Goal: Information Seeking & Learning: Check status

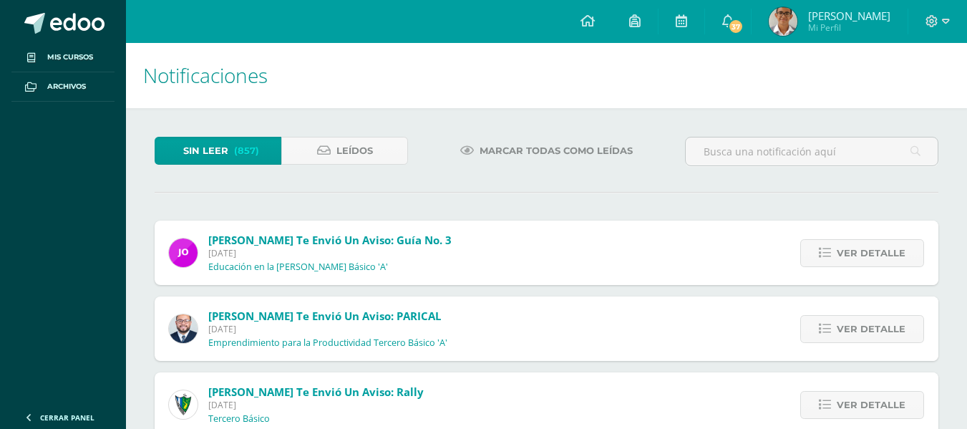
click at [870, 27] on span "Mi Perfil" at bounding box center [849, 27] width 82 height 12
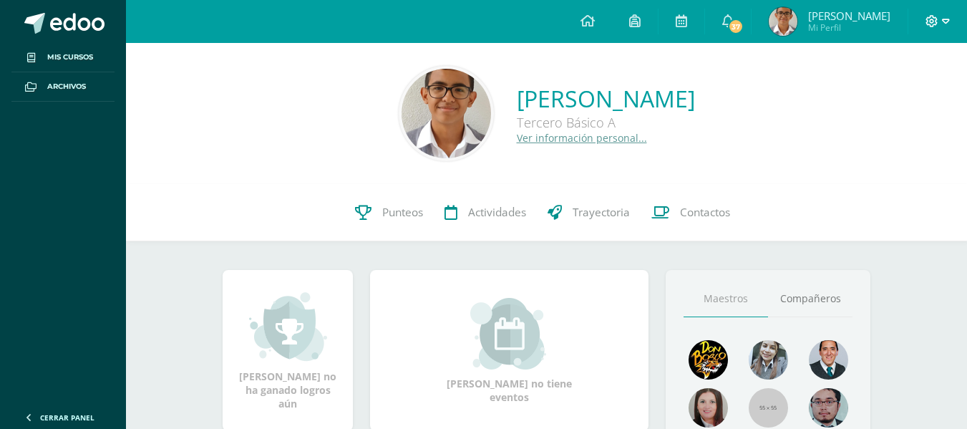
click at [926, 20] on icon at bounding box center [931, 21] width 13 height 13
click at [878, 99] on span "Cerrar sesión" at bounding box center [901, 98] width 64 height 14
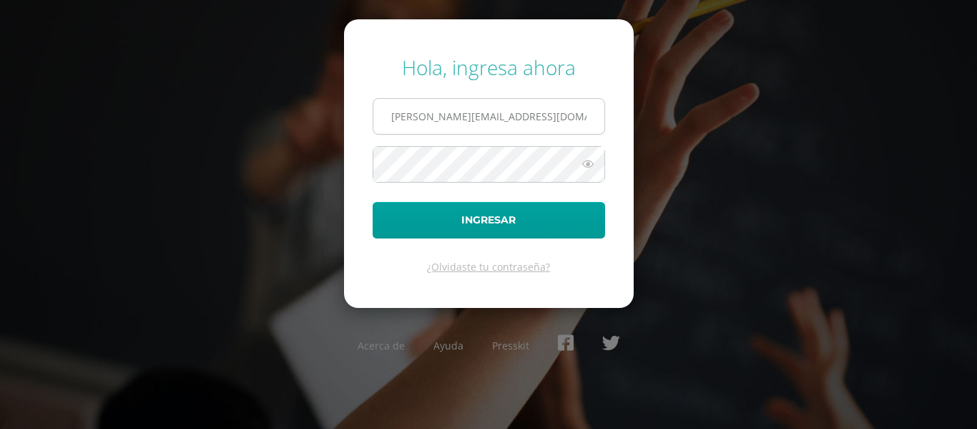
click at [498, 109] on input "j.rivas.5adb@gmail.com" at bounding box center [488, 116] width 231 height 35
type input "r.rivas.2cdb@gmail.com"
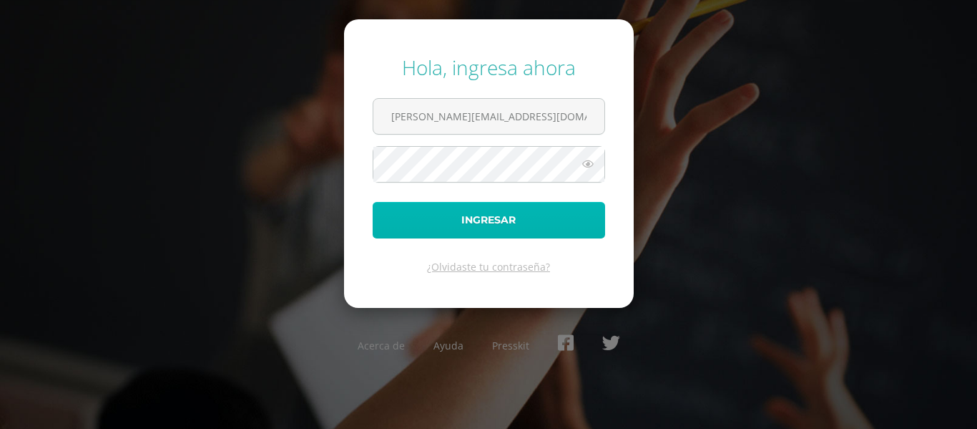
click at [526, 207] on button "Ingresar" at bounding box center [489, 220] width 233 height 36
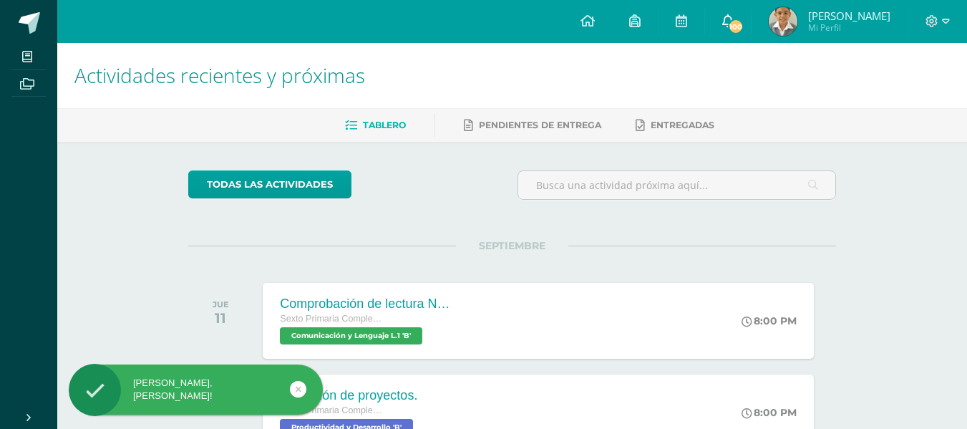
click at [725, 13] on link "100" at bounding box center [728, 21] width 46 height 43
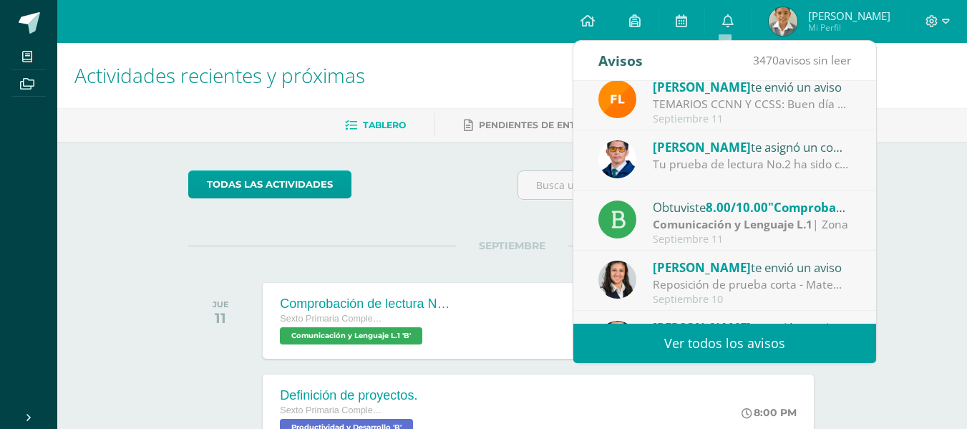
scroll to position [238, 0]
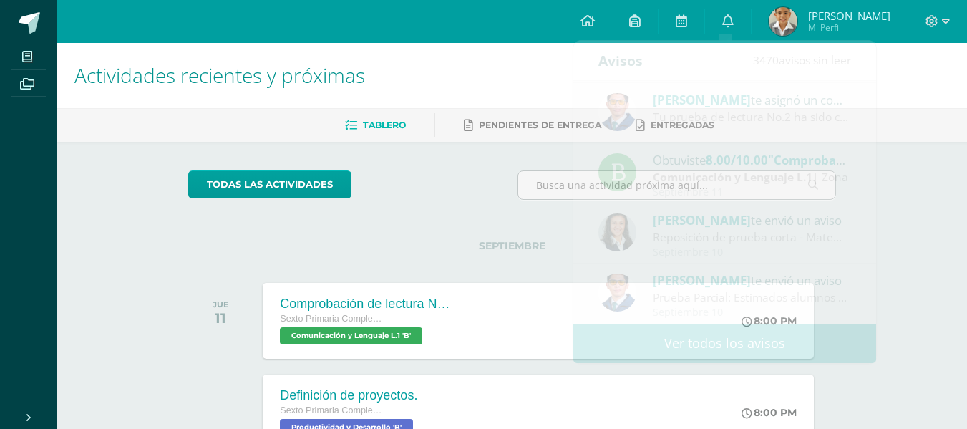
click at [448, 170] on div "todas las Actividades" at bounding box center [319, 190] width 275 height 41
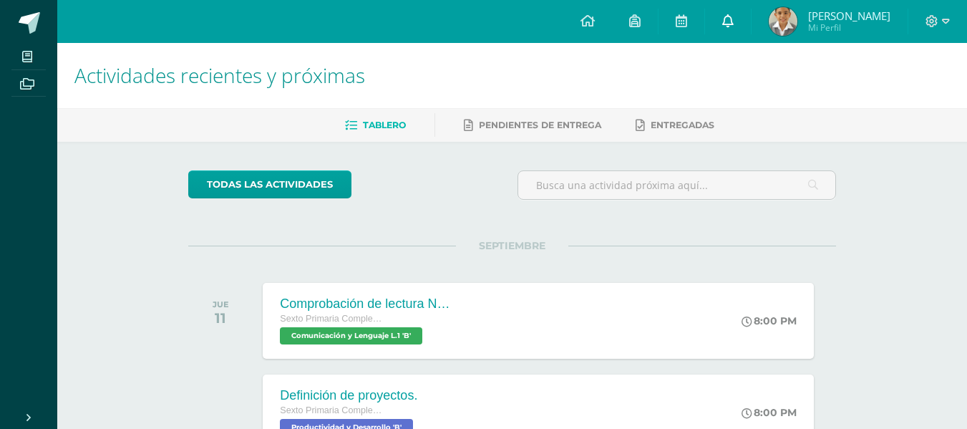
click at [727, 16] on icon at bounding box center [727, 20] width 11 height 13
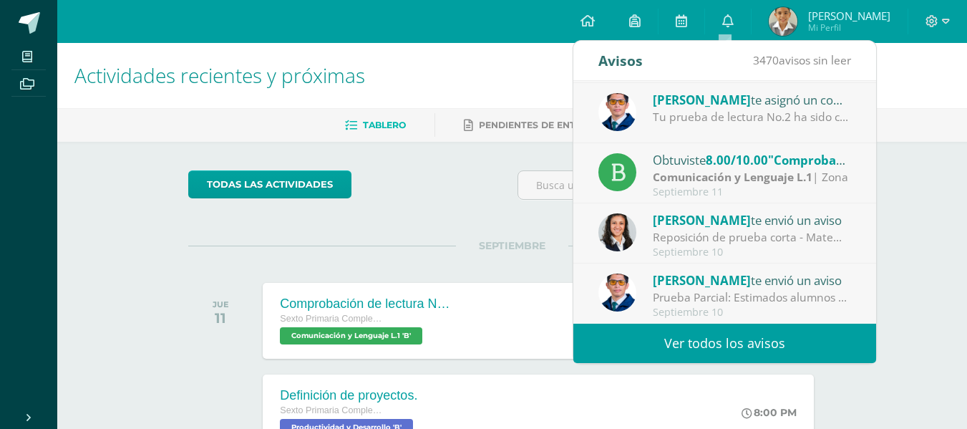
click at [708, 335] on link "Ver todos los avisos" at bounding box center [724, 342] width 303 height 39
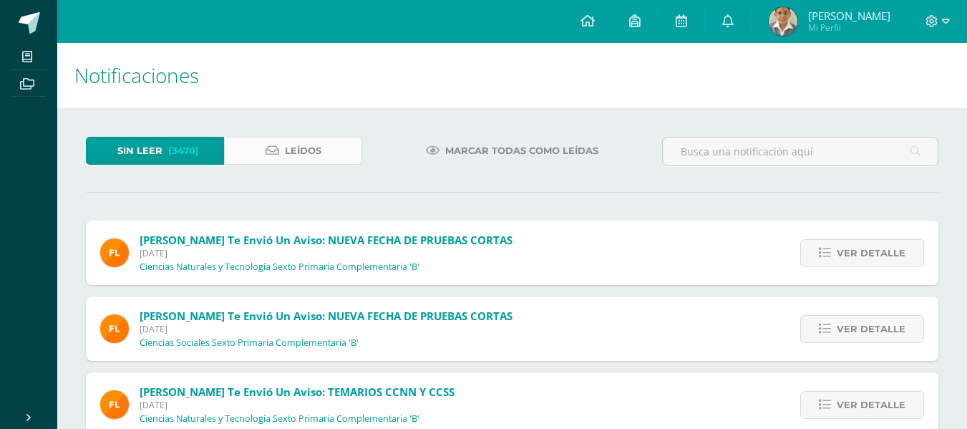
click at [312, 140] on span "Leídos" at bounding box center [303, 150] width 36 height 26
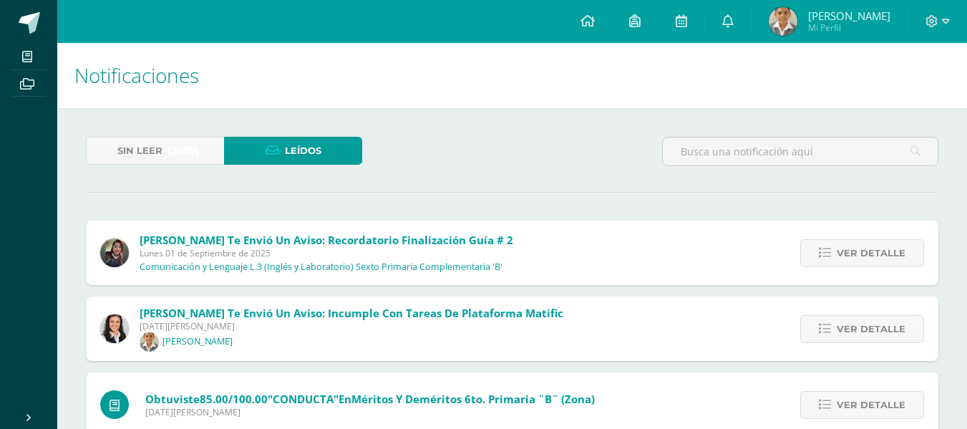
scroll to position [191, 0]
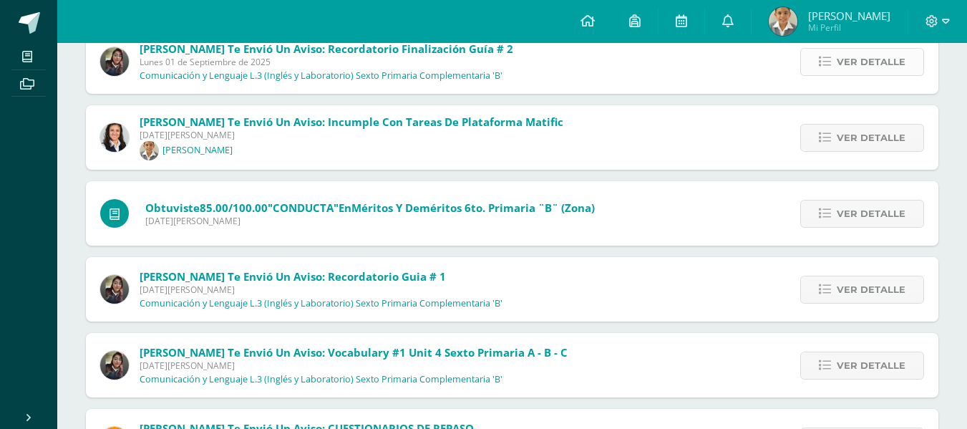
click at [821, 61] on icon at bounding box center [824, 62] width 12 height 12
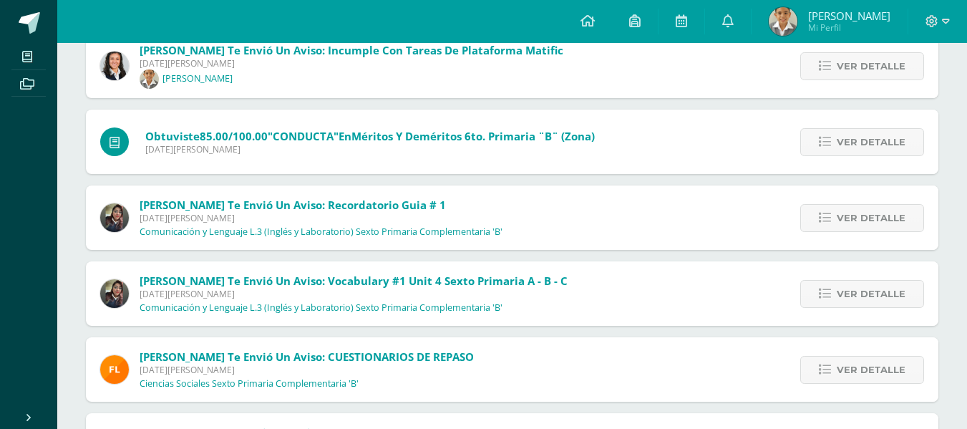
scroll to position [572, 0]
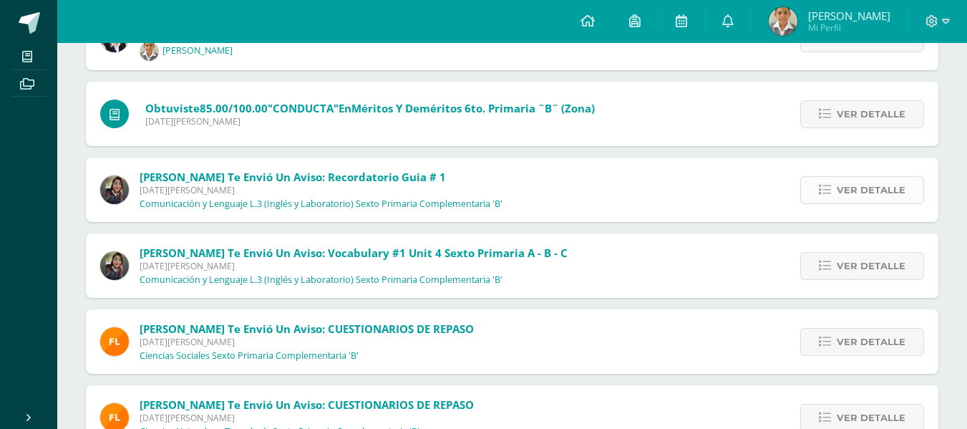
click at [830, 178] on link "Ver detalle" at bounding box center [862, 190] width 124 height 28
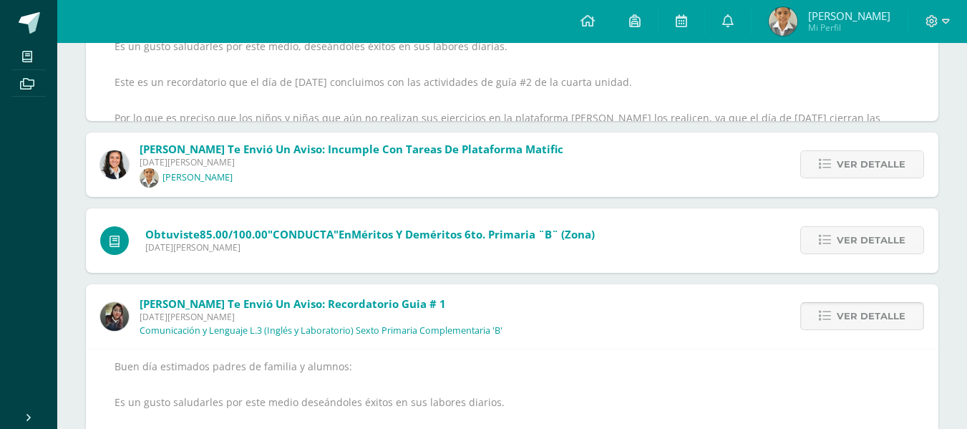
scroll to position [290, 0]
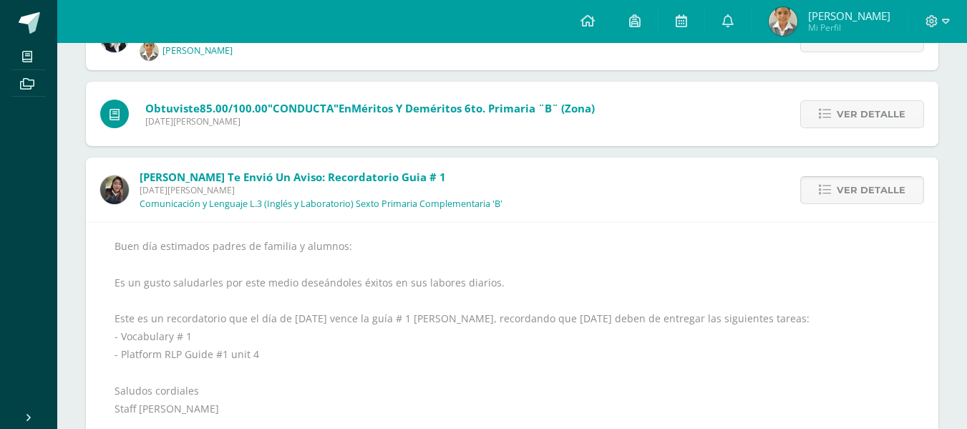
click at [826, 178] on link "Ver detalle" at bounding box center [862, 190] width 124 height 28
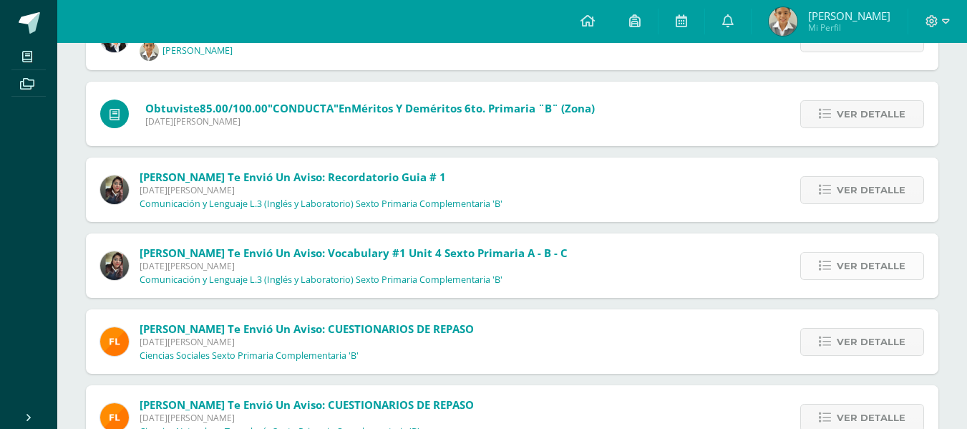
click at [834, 255] on link "Ver detalle" at bounding box center [862, 266] width 124 height 28
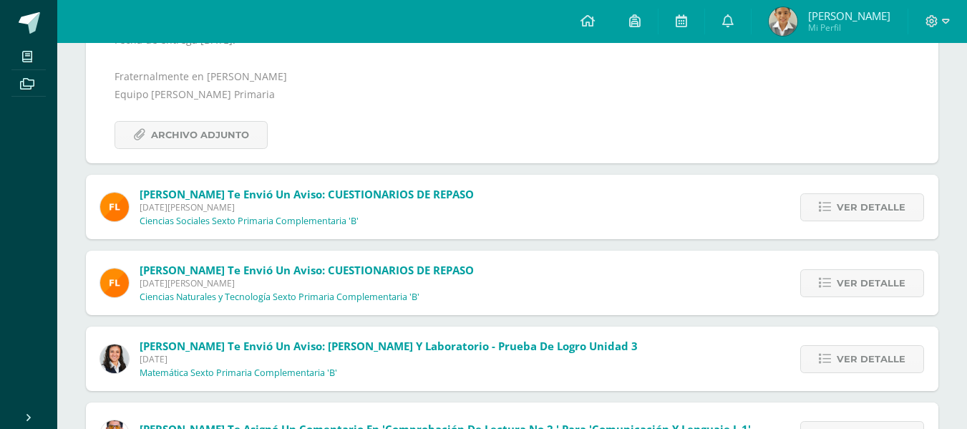
scroll to position [672, 0]
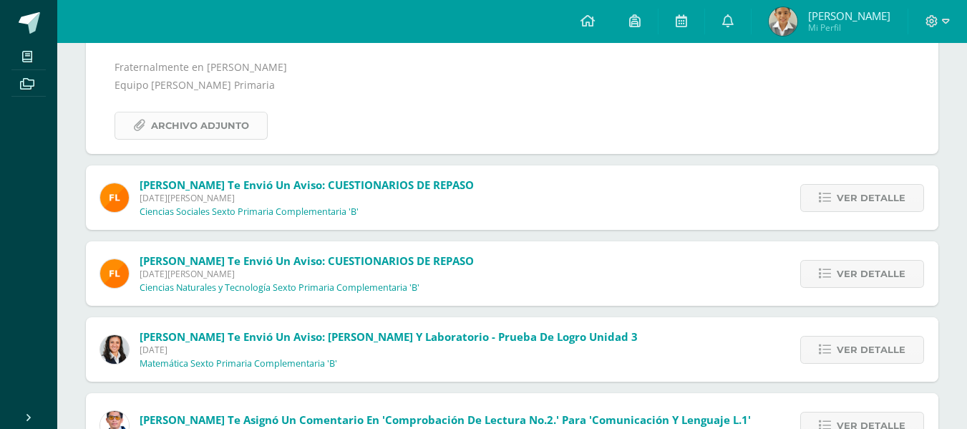
click at [196, 124] on span "Archivo Adjunto" at bounding box center [200, 125] width 98 height 26
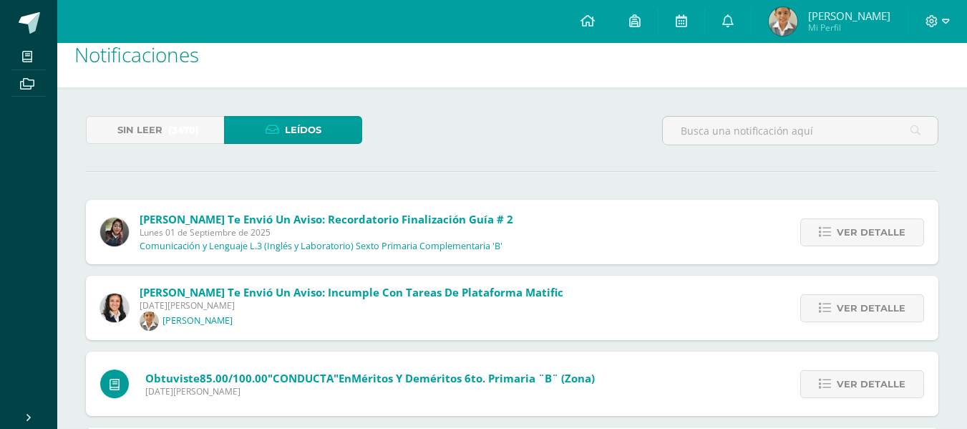
scroll to position [0, 0]
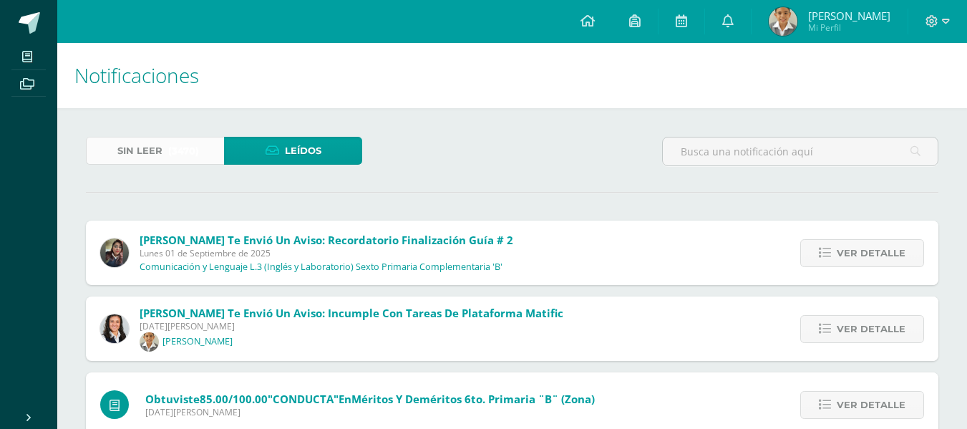
click at [182, 153] on span "(3470)" at bounding box center [183, 150] width 31 height 26
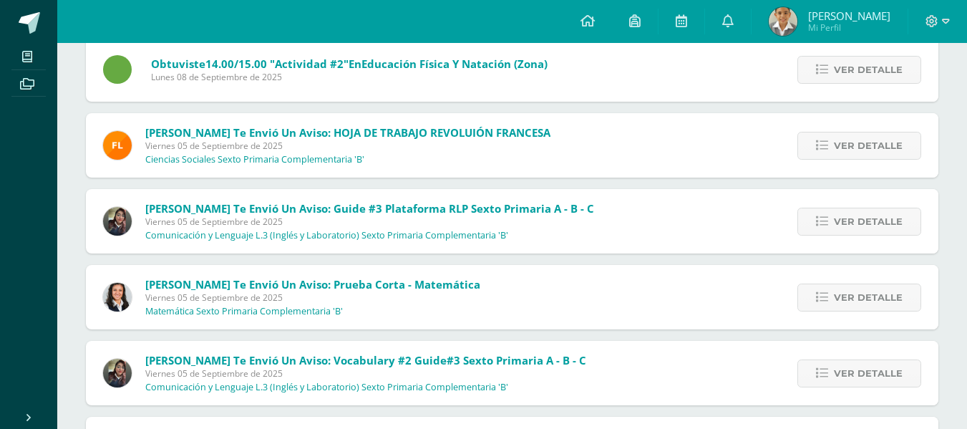
scroll to position [997, 0]
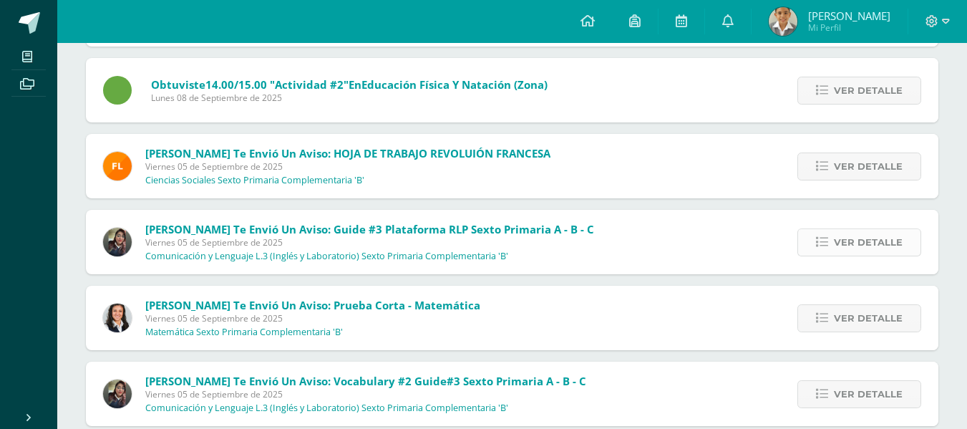
click at [824, 236] on icon at bounding box center [822, 242] width 12 height 12
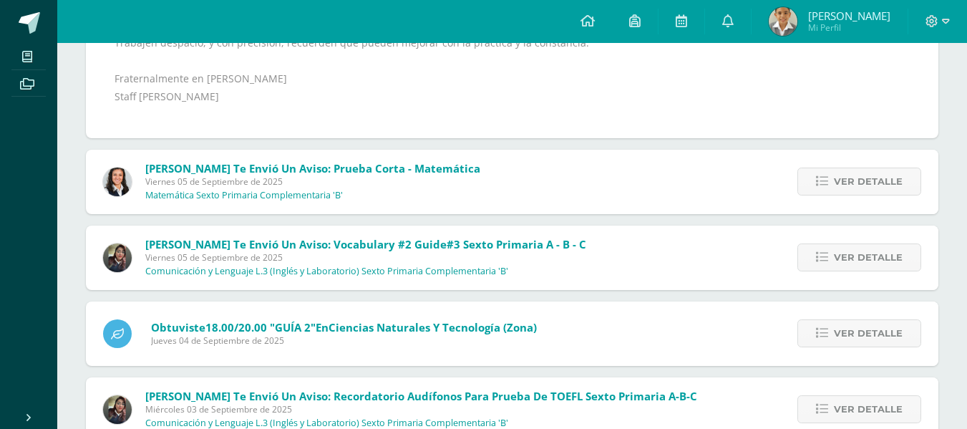
scroll to position [1597, 0]
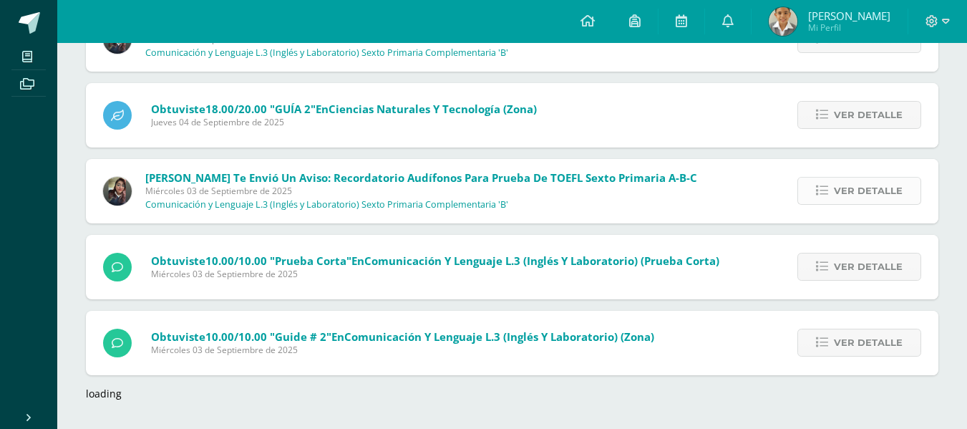
click at [835, 182] on link "Ver detalle" at bounding box center [859, 191] width 124 height 28
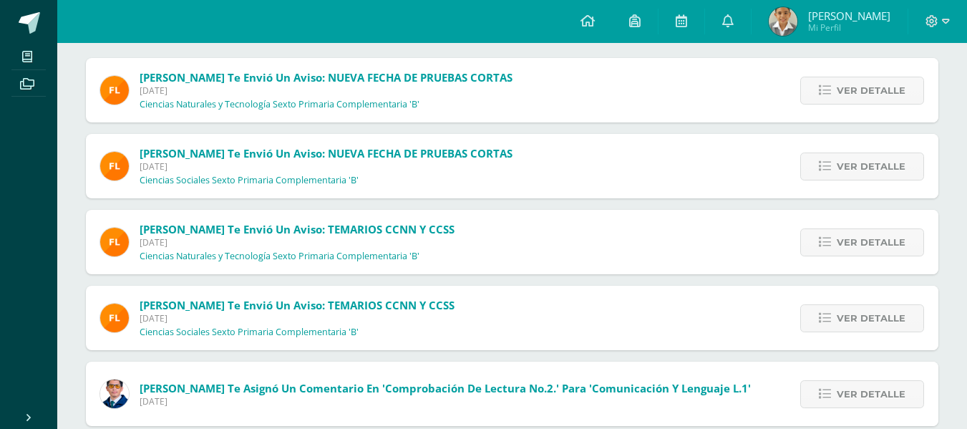
scroll to position [0, 0]
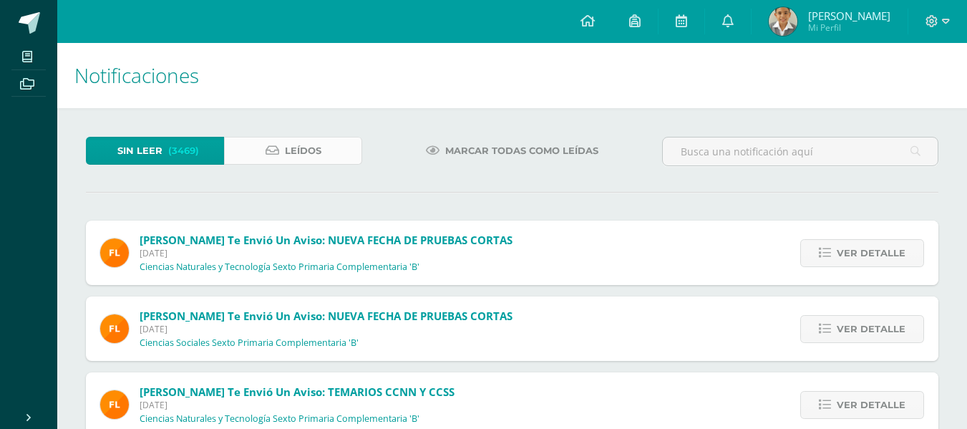
click at [347, 152] on link "Leídos" at bounding box center [293, 151] width 138 height 28
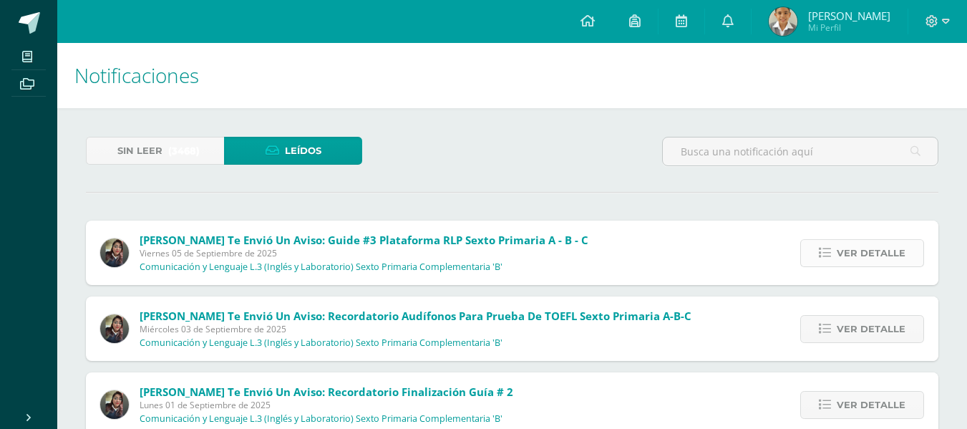
click at [903, 256] on span "Ver detalle" at bounding box center [870, 253] width 69 height 26
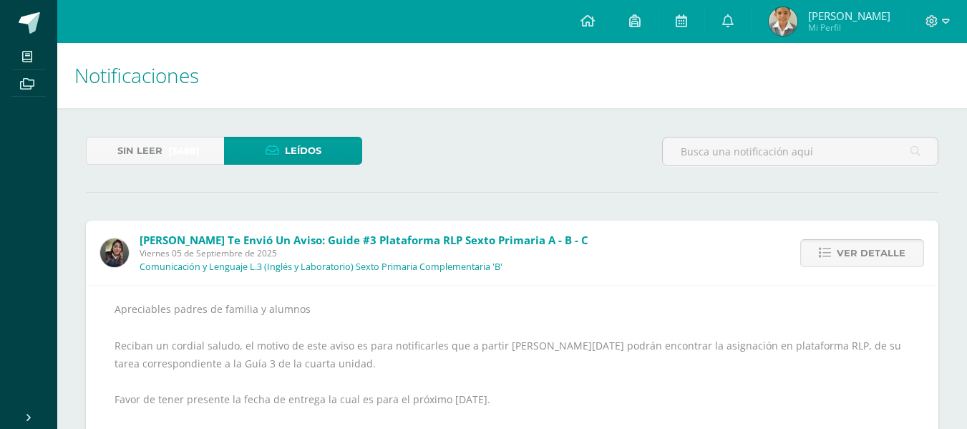
click at [817, 255] on link "Ver detalle" at bounding box center [862, 253] width 124 height 28
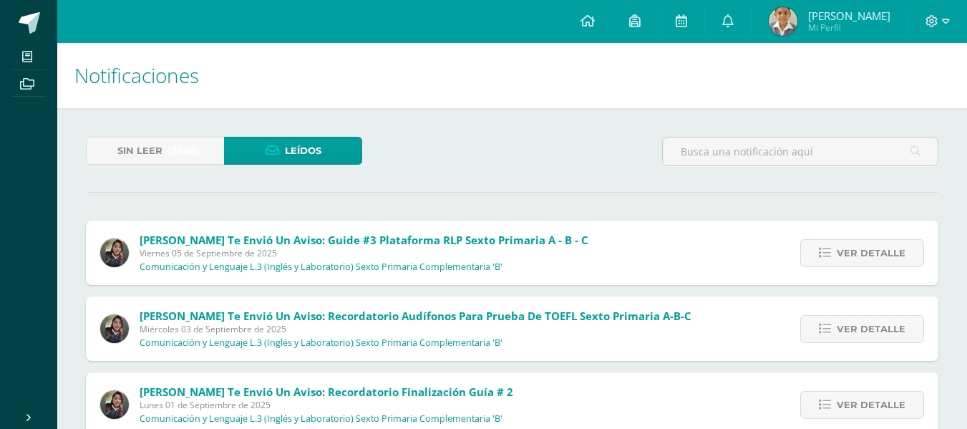
scroll to position [191, 0]
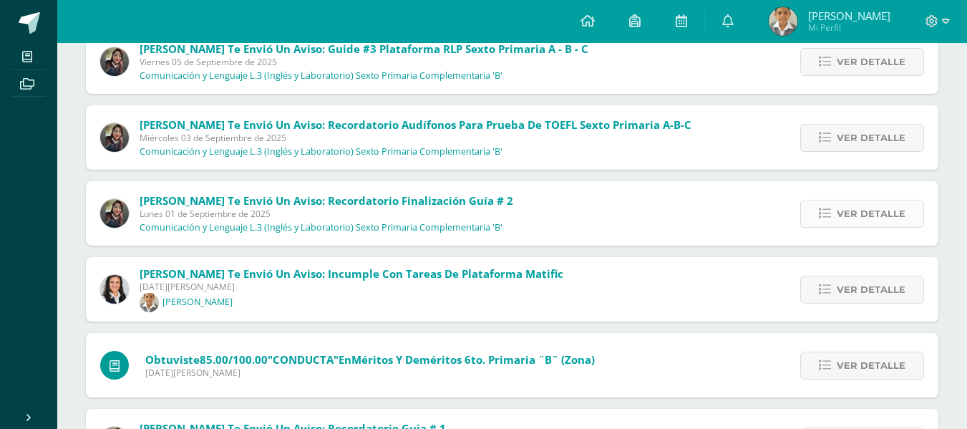
click at [841, 224] on span "Ver detalle" at bounding box center [870, 213] width 69 height 26
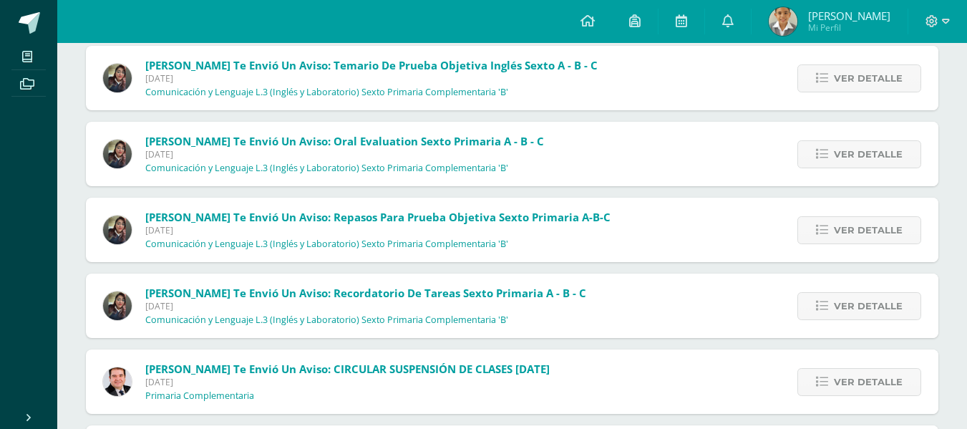
scroll to position [1470, 0]
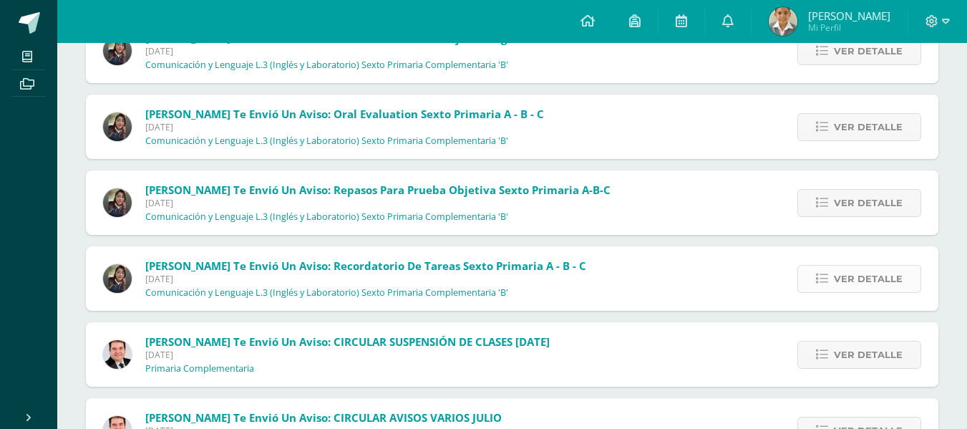
click at [805, 283] on link "Ver detalle" at bounding box center [859, 279] width 124 height 28
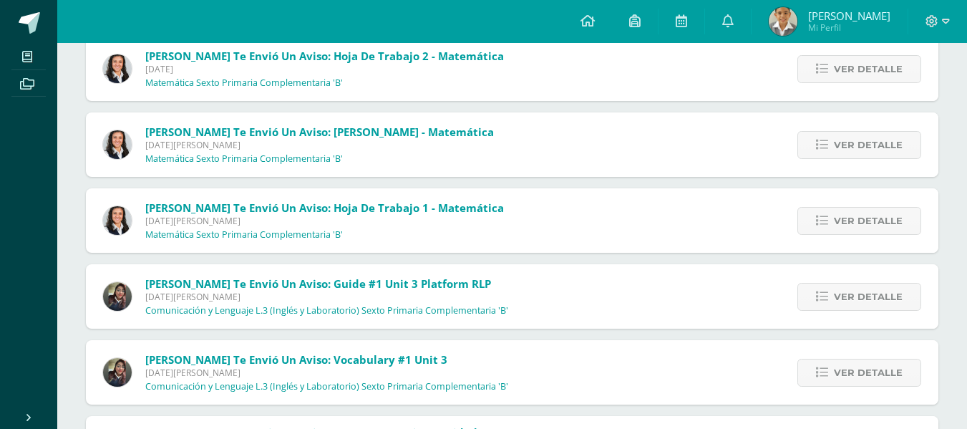
scroll to position [1960, 0]
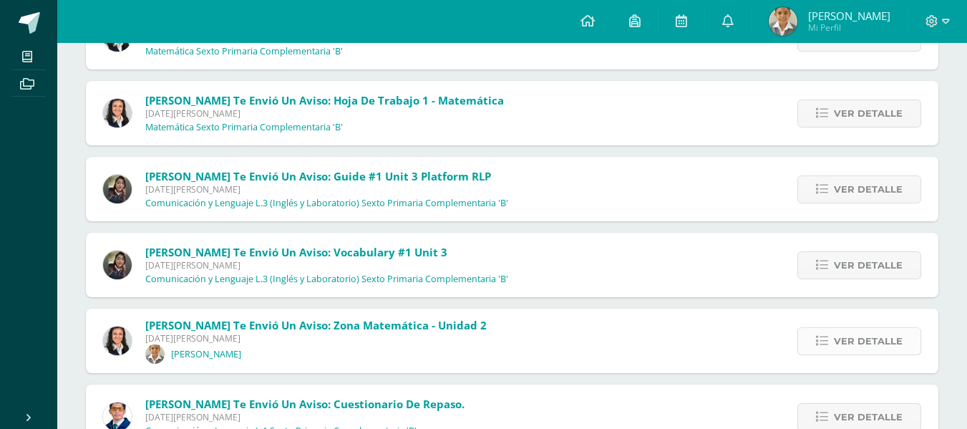
click at [812, 327] on link "Ver detalle" at bounding box center [859, 341] width 124 height 28
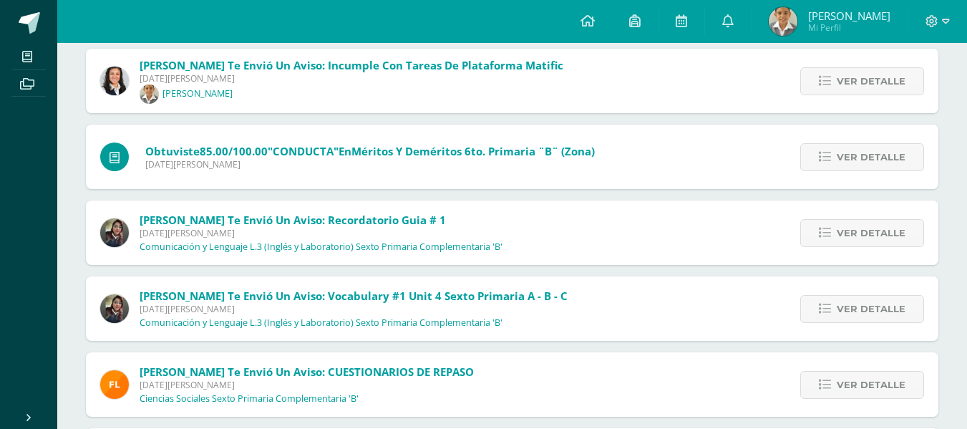
scroll to position [0, 0]
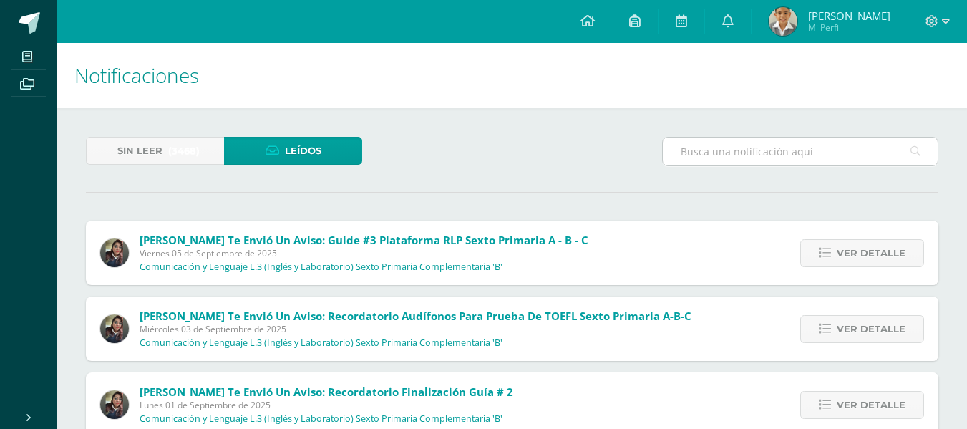
click at [772, 160] on input "text" at bounding box center [800, 151] width 275 height 28
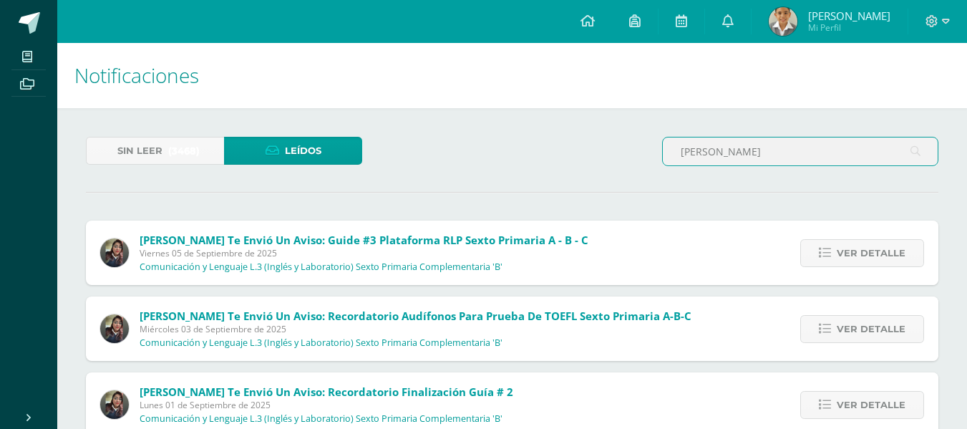
drag, startPoint x: 756, startPoint y: 162, endPoint x: 510, endPoint y: 163, distance: 245.4
click at [510, 163] on div "Sin leer (3468) Leídos Eddy" at bounding box center [512, 157] width 864 height 41
type input "vocabulary"
click at [903, 142] on input "vocabulary" at bounding box center [800, 151] width 275 height 28
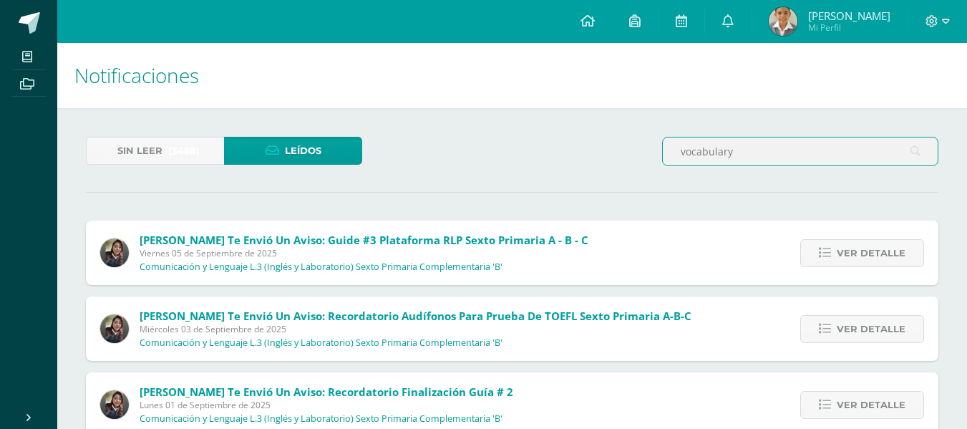
click at [906, 147] on input "vocabulary" at bounding box center [800, 151] width 275 height 28
click at [909, 147] on input "vocabulary" at bounding box center [800, 151] width 275 height 28
click at [914, 148] on icon at bounding box center [915, 151] width 10 height 29
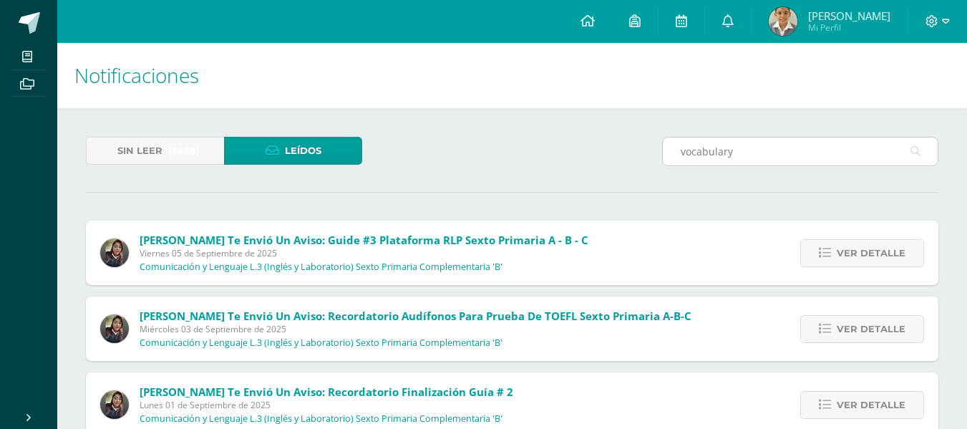
click at [914, 148] on icon at bounding box center [915, 151] width 10 height 29
click at [198, 168] on div "Sin leer (3468) Leídos" at bounding box center [224, 157] width 288 height 41
click at [196, 160] on span "(3468)" at bounding box center [183, 150] width 31 height 26
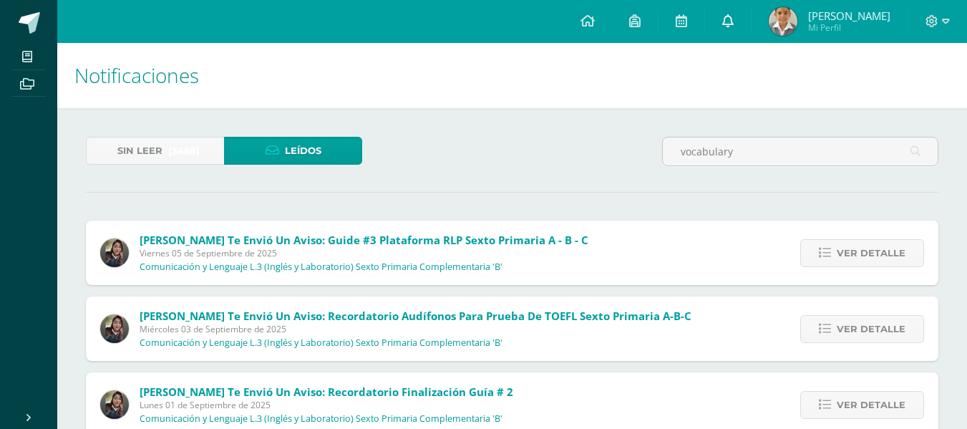
click at [717, 17] on link at bounding box center [728, 21] width 46 height 43
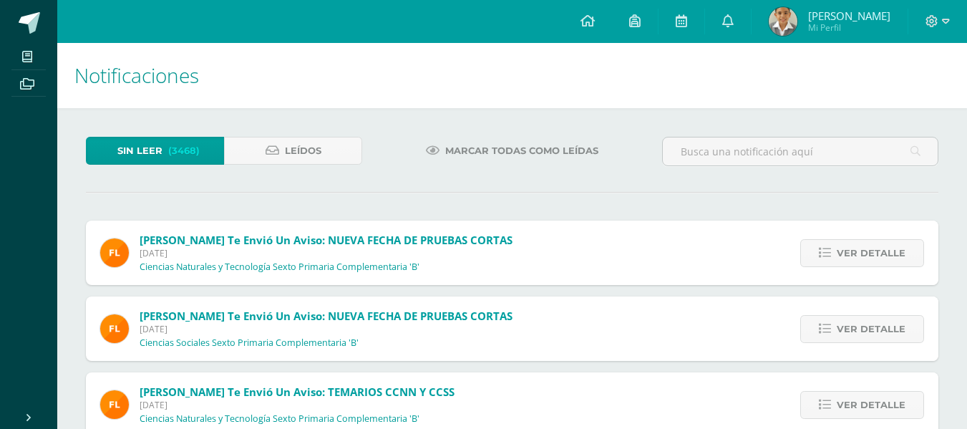
click at [266, 172] on div "Sin leer (3468) Leídos" at bounding box center [224, 157] width 288 height 41
click at [273, 159] on link "Leídos" at bounding box center [293, 151] width 138 height 28
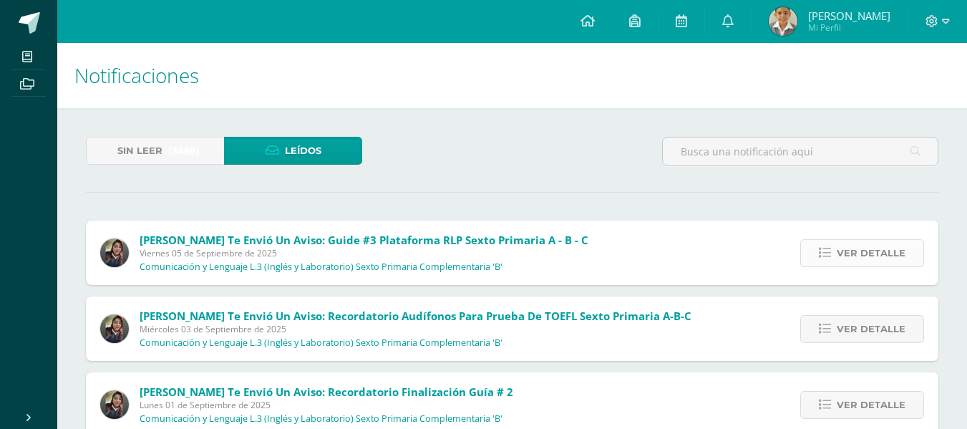
click at [845, 255] on span "Ver detalle" at bounding box center [870, 253] width 69 height 26
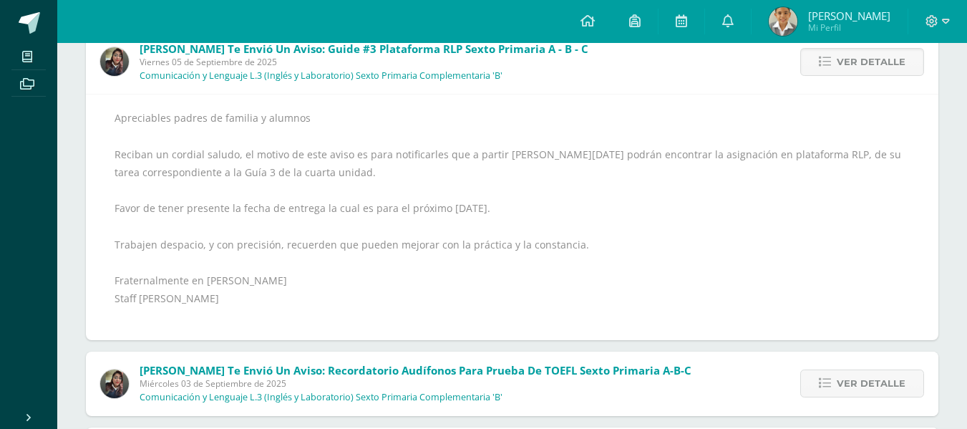
scroll to position [381, 0]
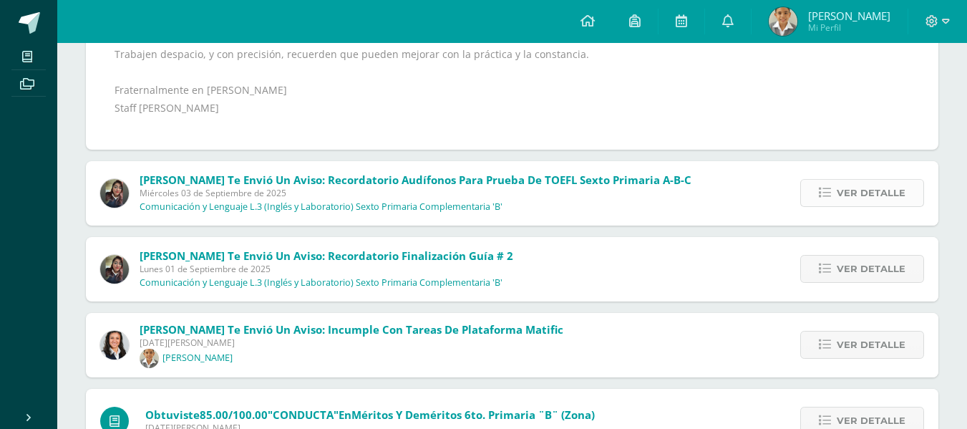
click at [839, 185] on span "Ver detalle" at bounding box center [870, 193] width 69 height 26
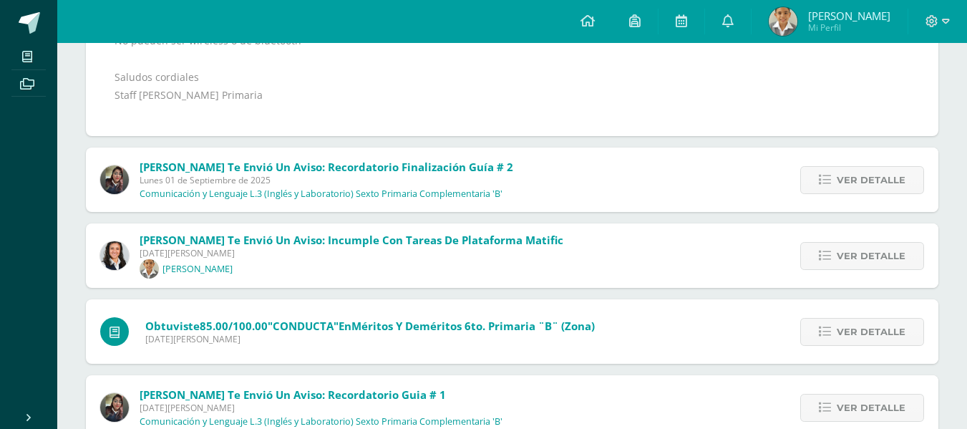
scroll to position [479, 0]
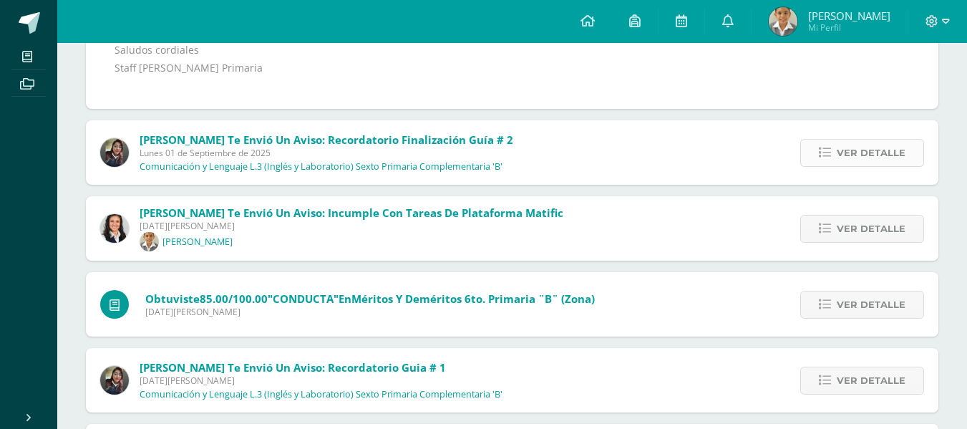
click at [824, 149] on icon at bounding box center [824, 153] width 12 height 12
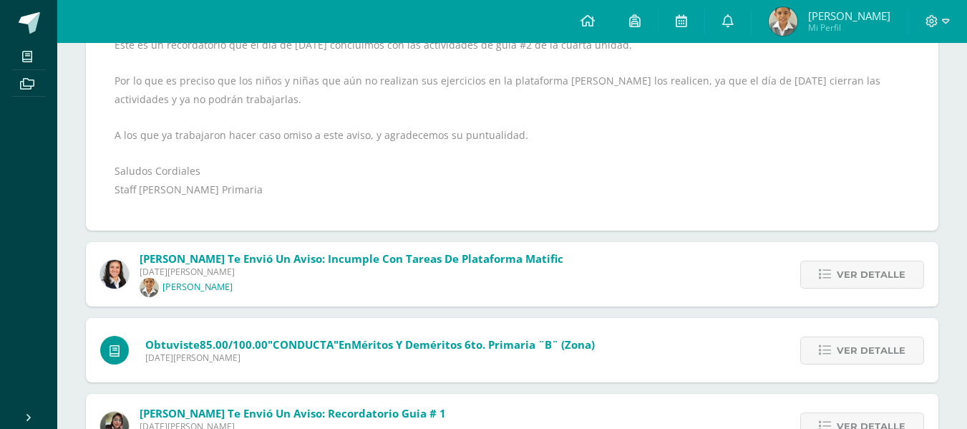
scroll to position [516, 0]
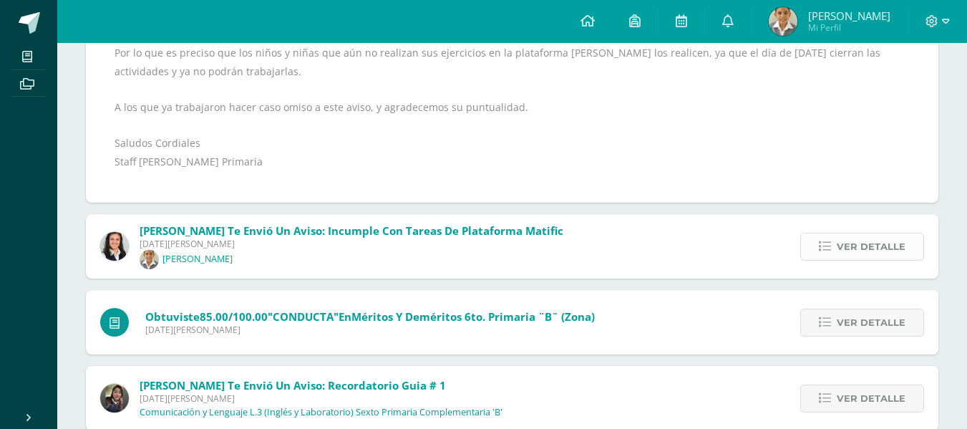
click at [858, 236] on span "Ver detalle" at bounding box center [870, 246] width 69 height 26
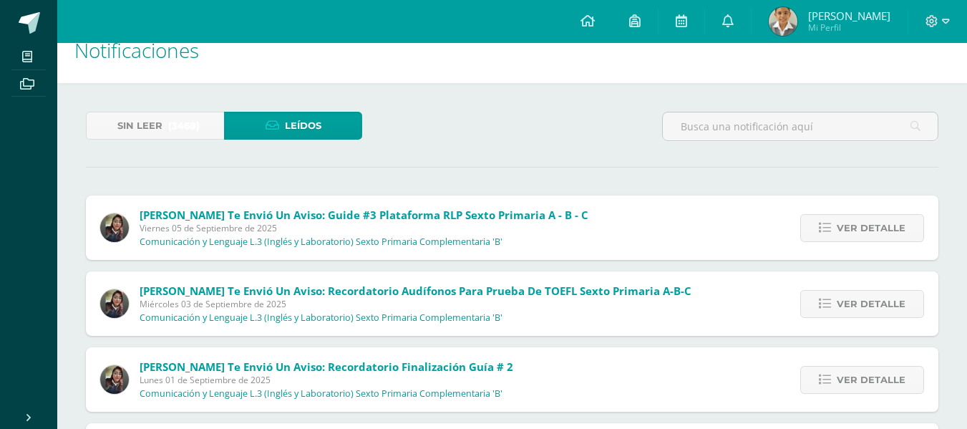
scroll to position [0, 0]
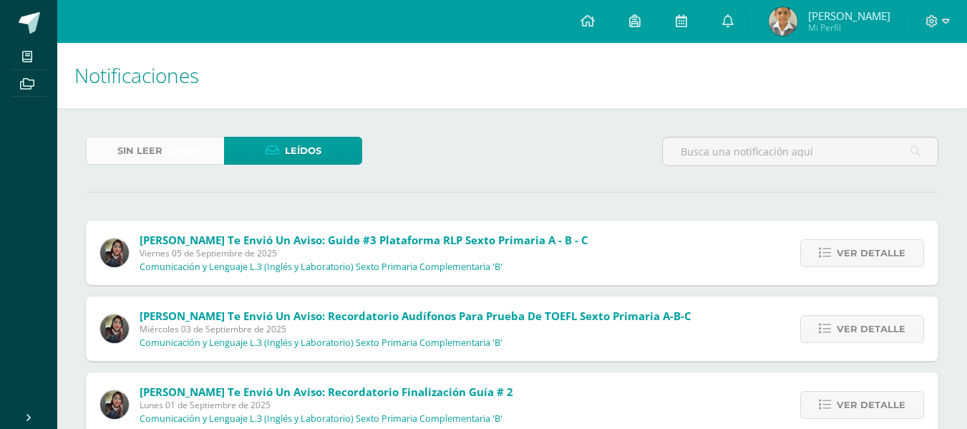
click at [173, 162] on span "(3468)" at bounding box center [183, 150] width 31 height 26
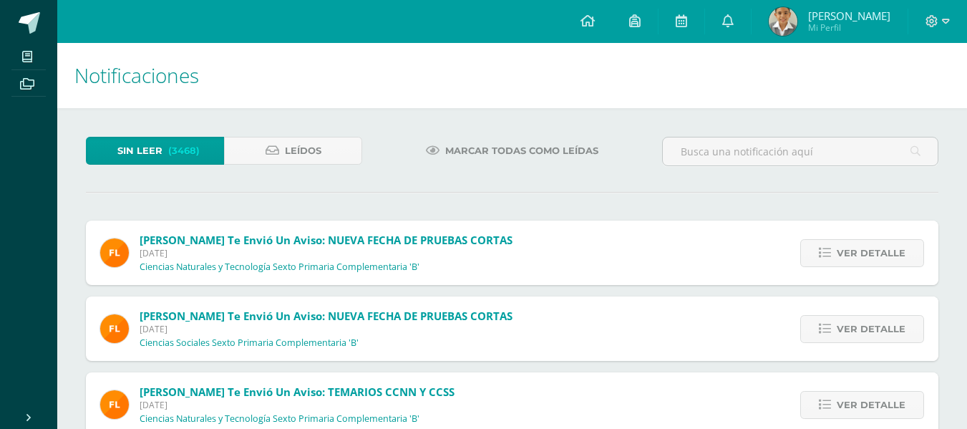
scroll to position [381, 0]
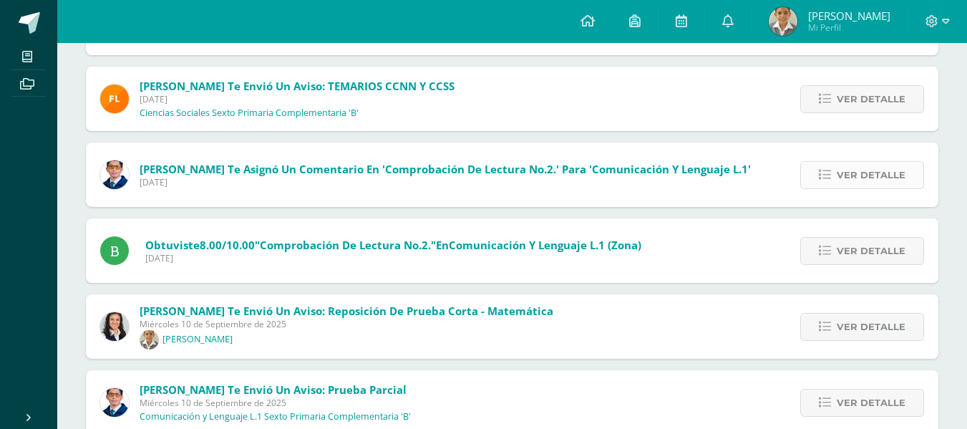
click at [849, 176] on span "Ver detalle" at bounding box center [870, 175] width 69 height 26
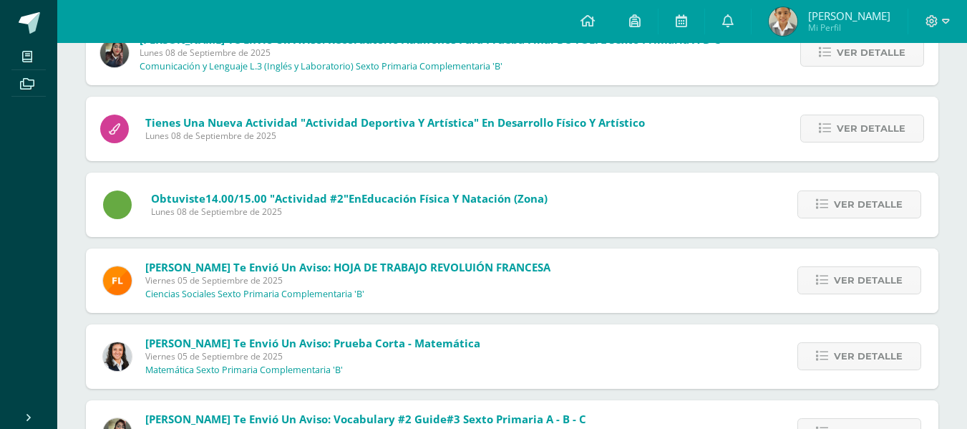
scroll to position [1062, 0]
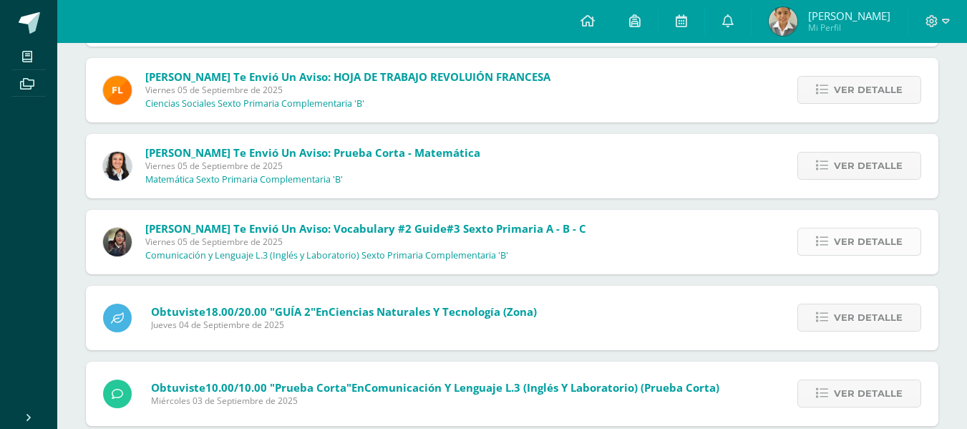
click at [811, 237] on link "Ver detalle" at bounding box center [859, 242] width 124 height 28
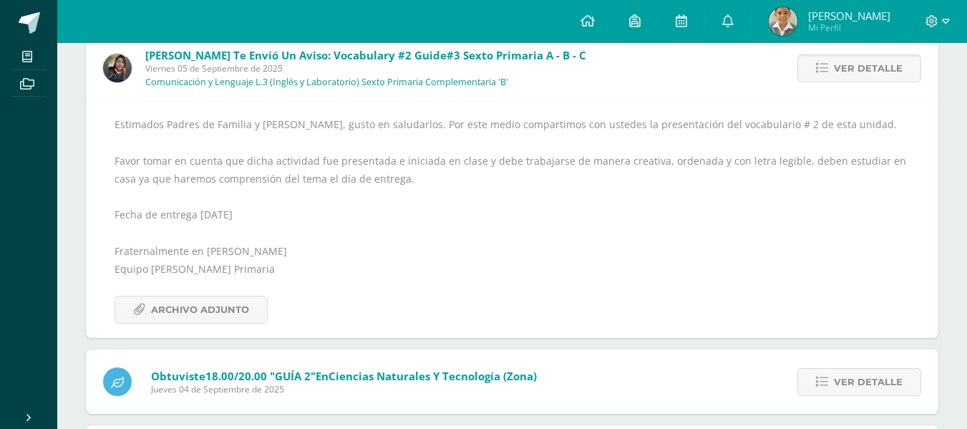
scroll to position [1113, 0]
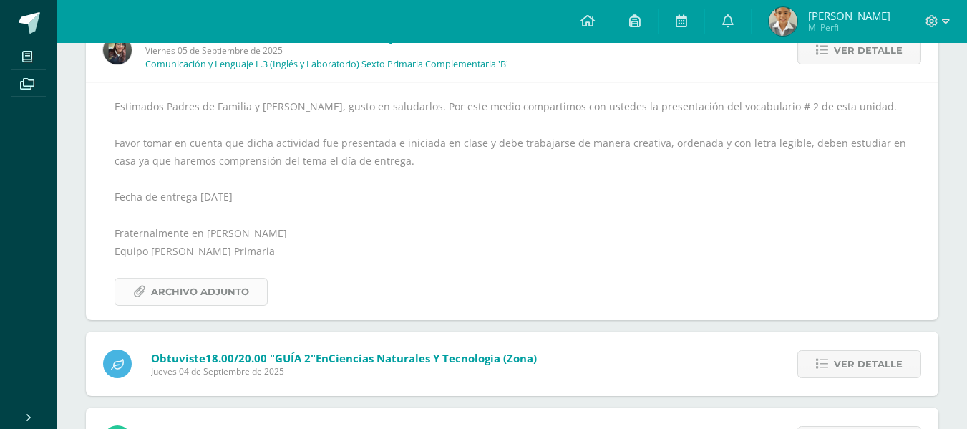
click at [253, 285] on link "Archivo Adjunto" at bounding box center [190, 292] width 153 height 28
